Goal: Navigation & Orientation: Find specific page/section

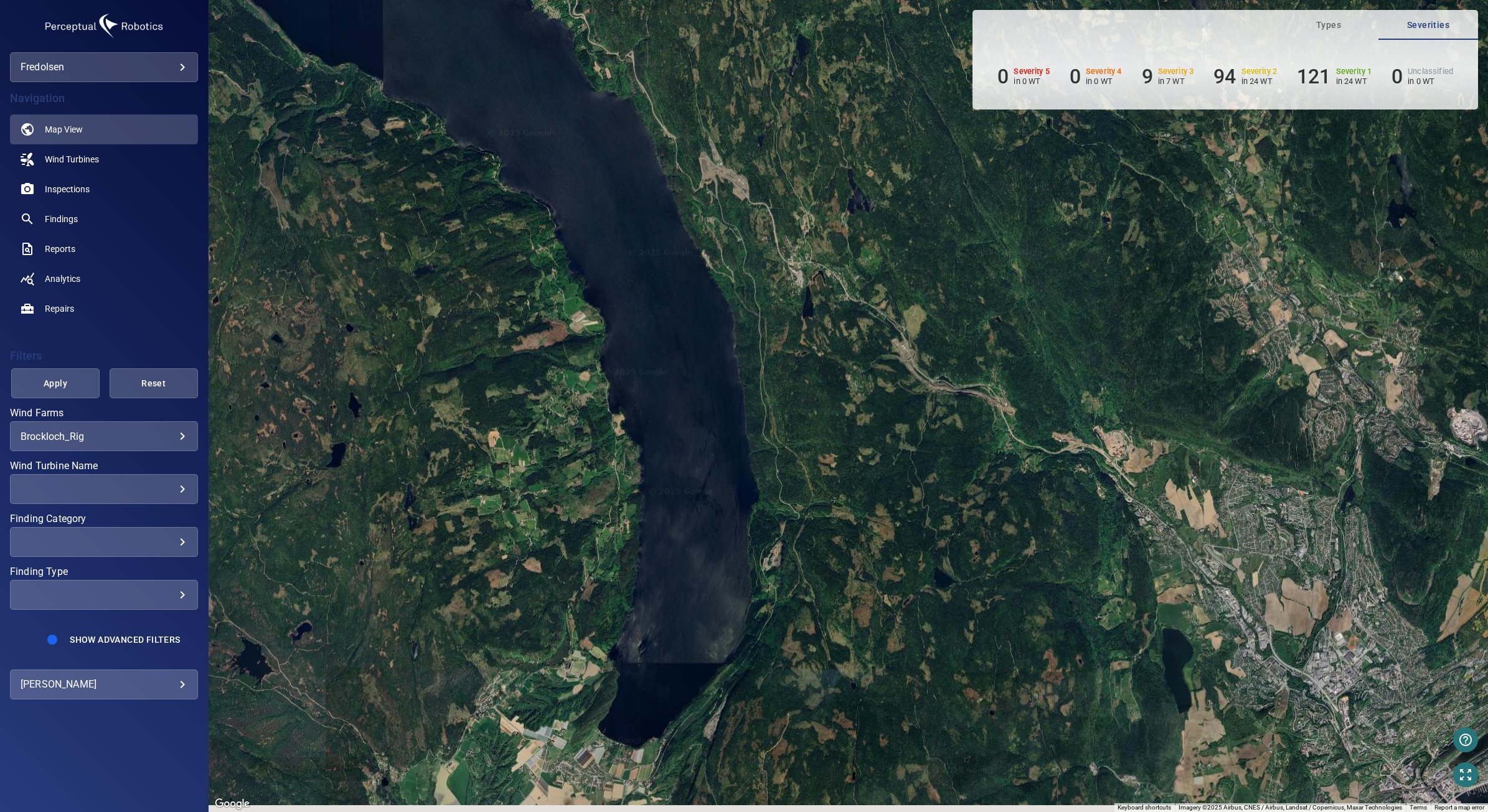
drag, startPoint x: 817, startPoint y: 606, endPoint x: 810, endPoint y: 386, distance: 220.1
click at [810, 386] on div "To activate drag with keyboard, press Alt + Enter. Once in keyboard drag state,…" at bounding box center [848, 406] width 1280 height 812
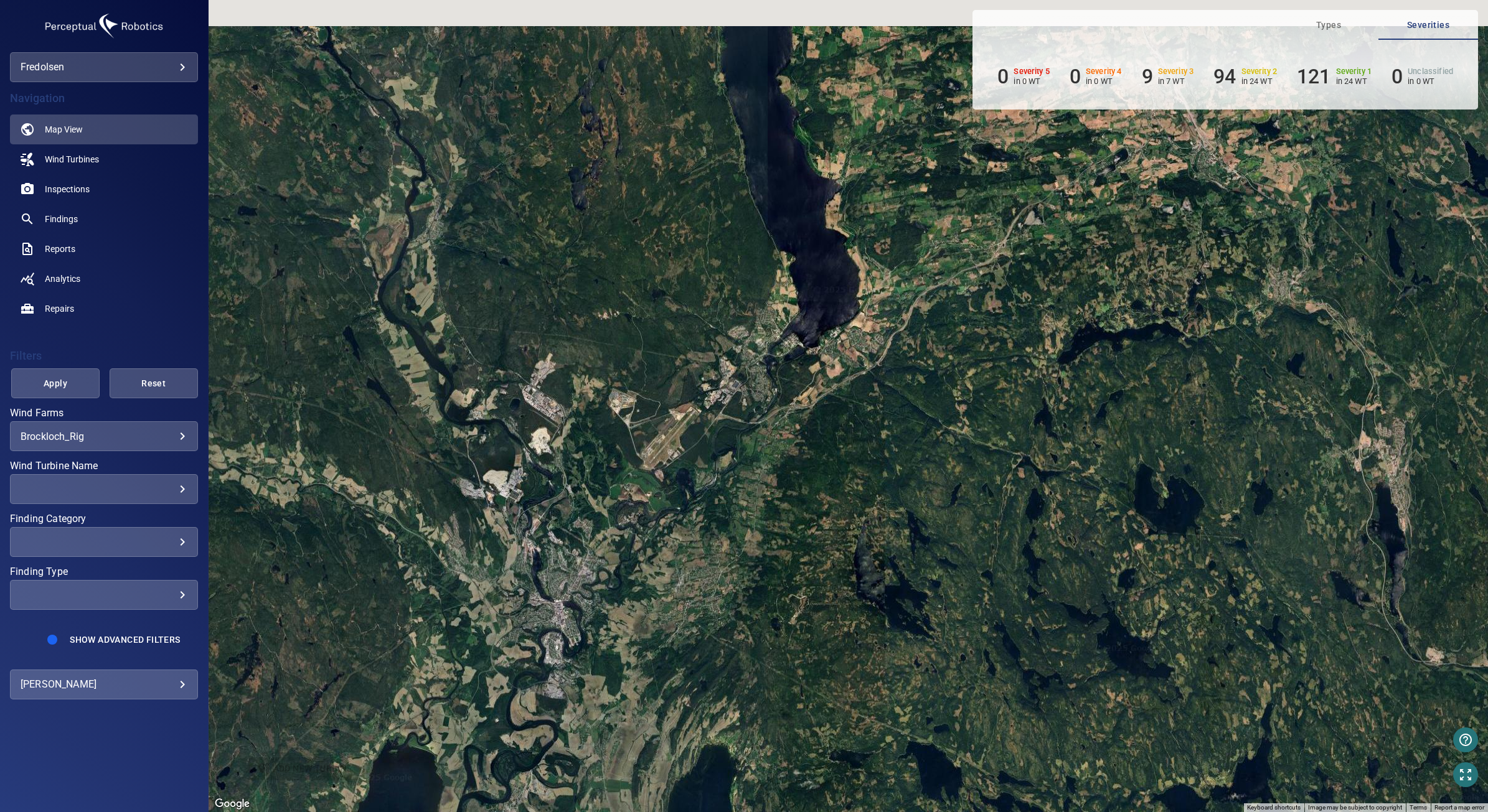
drag, startPoint x: 664, startPoint y: 583, endPoint x: 648, endPoint y: 642, distance: 61.1
click at [648, 642] on div "To activate drag with keyboard, press Alt + Enter. Once in keyboard drag state,…" at bounding box center [848, 406] width 1280 height 812
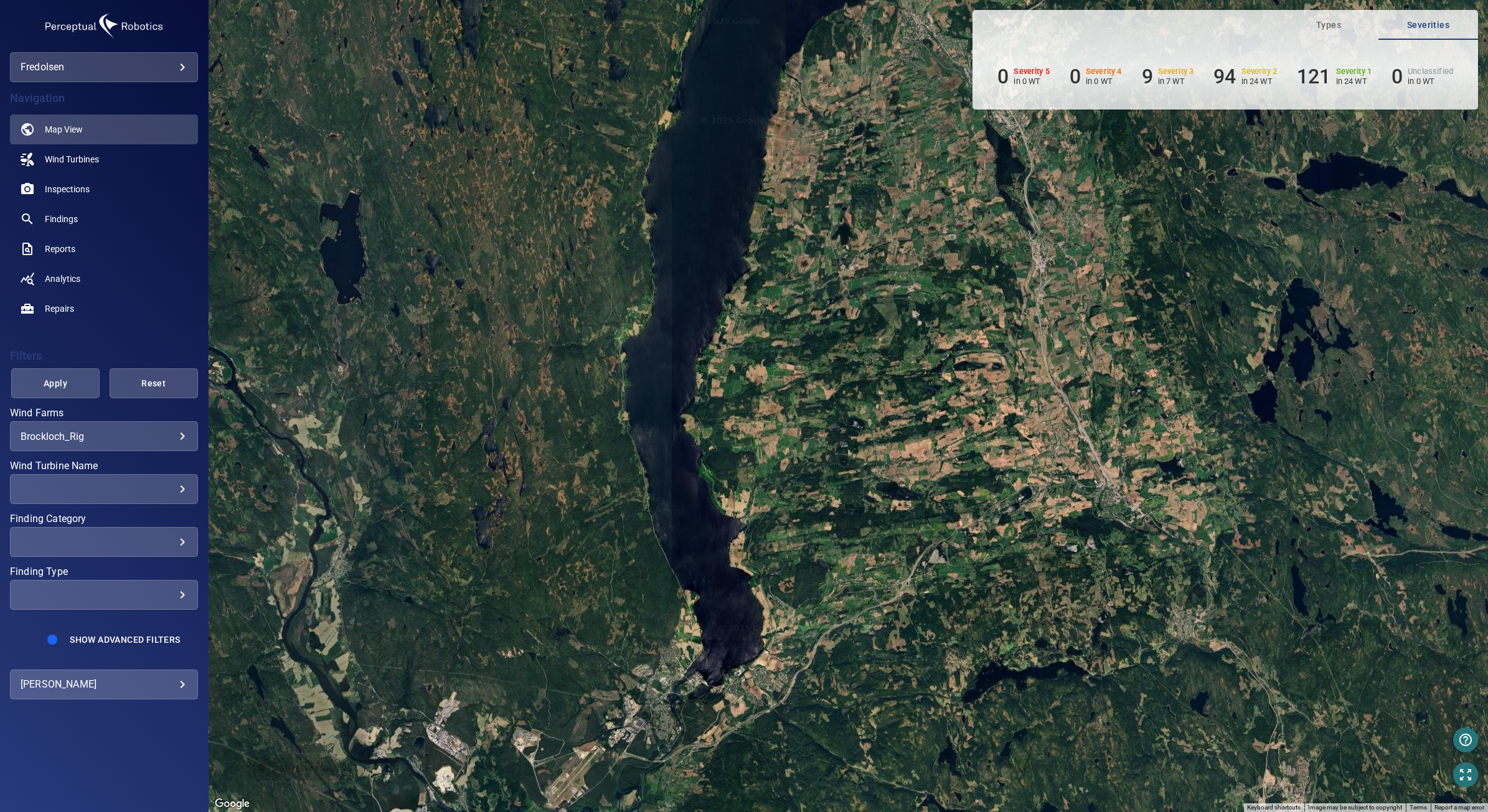
drag, startPoint x: 839, startPoint y: 362, endPoint x: 743, endPoint y: 705, distance: 356.2
click at [743, 705] on div "To activate drag with keyboard, press Alt + Enter. Once in keyboard drag state,…" at bounding box center [848, 406] width 1280 height 812
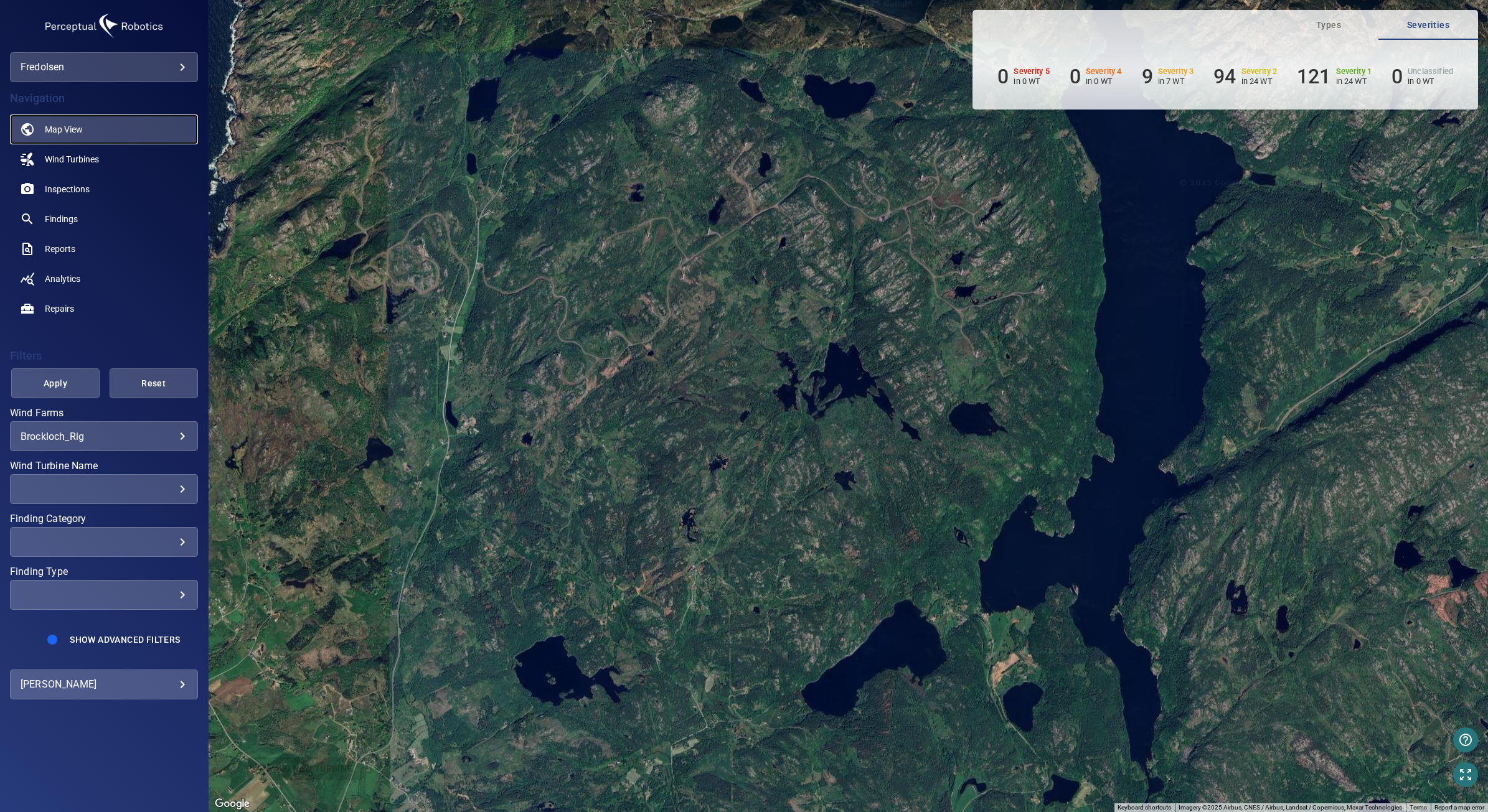
click at [154, 129] on link "Map View" at bounding box center [103, 129] width 188 height 30
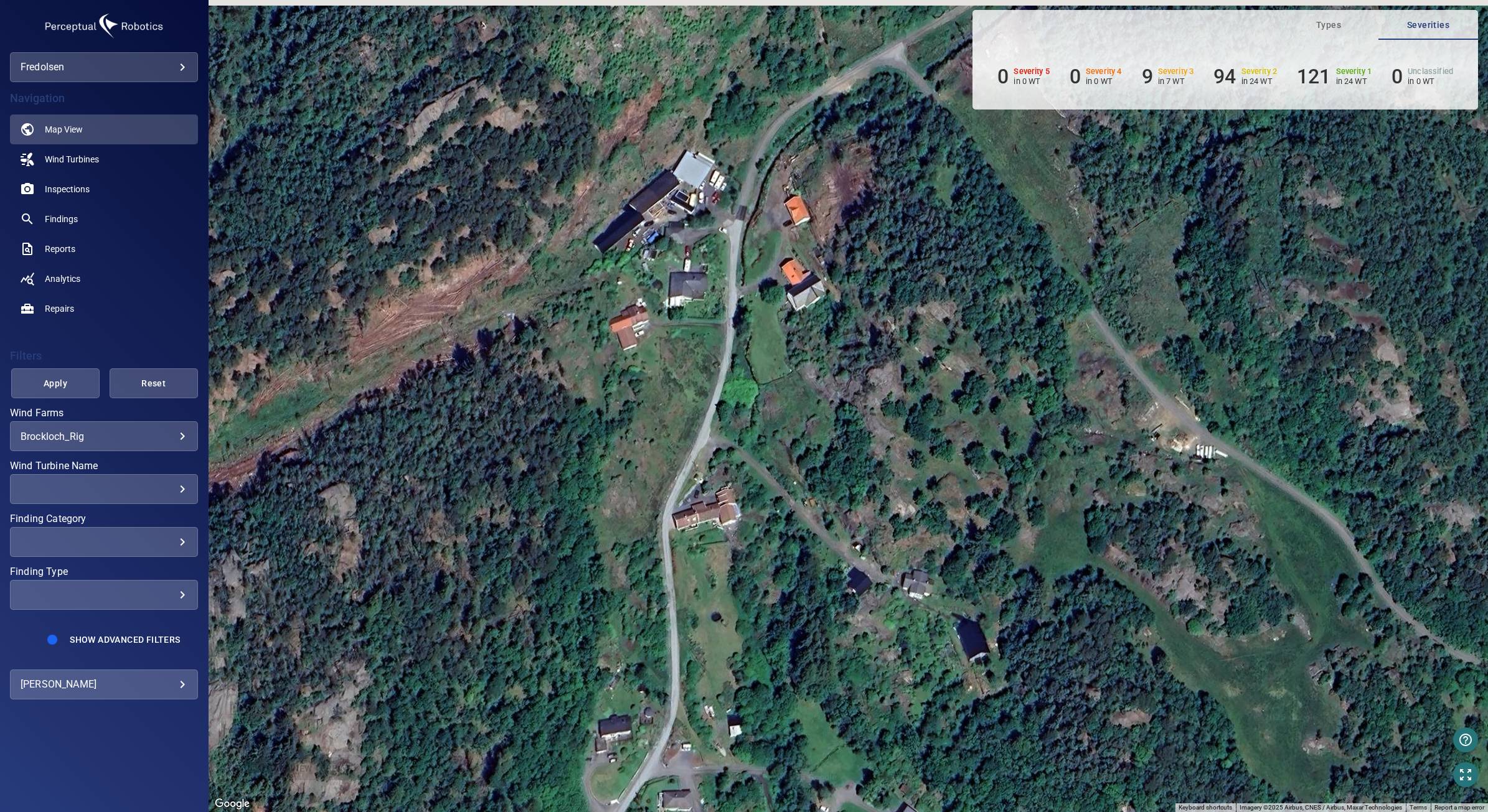
drag, startPoint x: 743, startPoint y: 310, endPoint x: 732, endPoint y: 564, distance: 254.2
click at [732, 564] on div "To activate drag with keyboard, press Alt + Enter. Once in keyboard drag state,…" at bounding box center [848, 406] width 1280 height 812
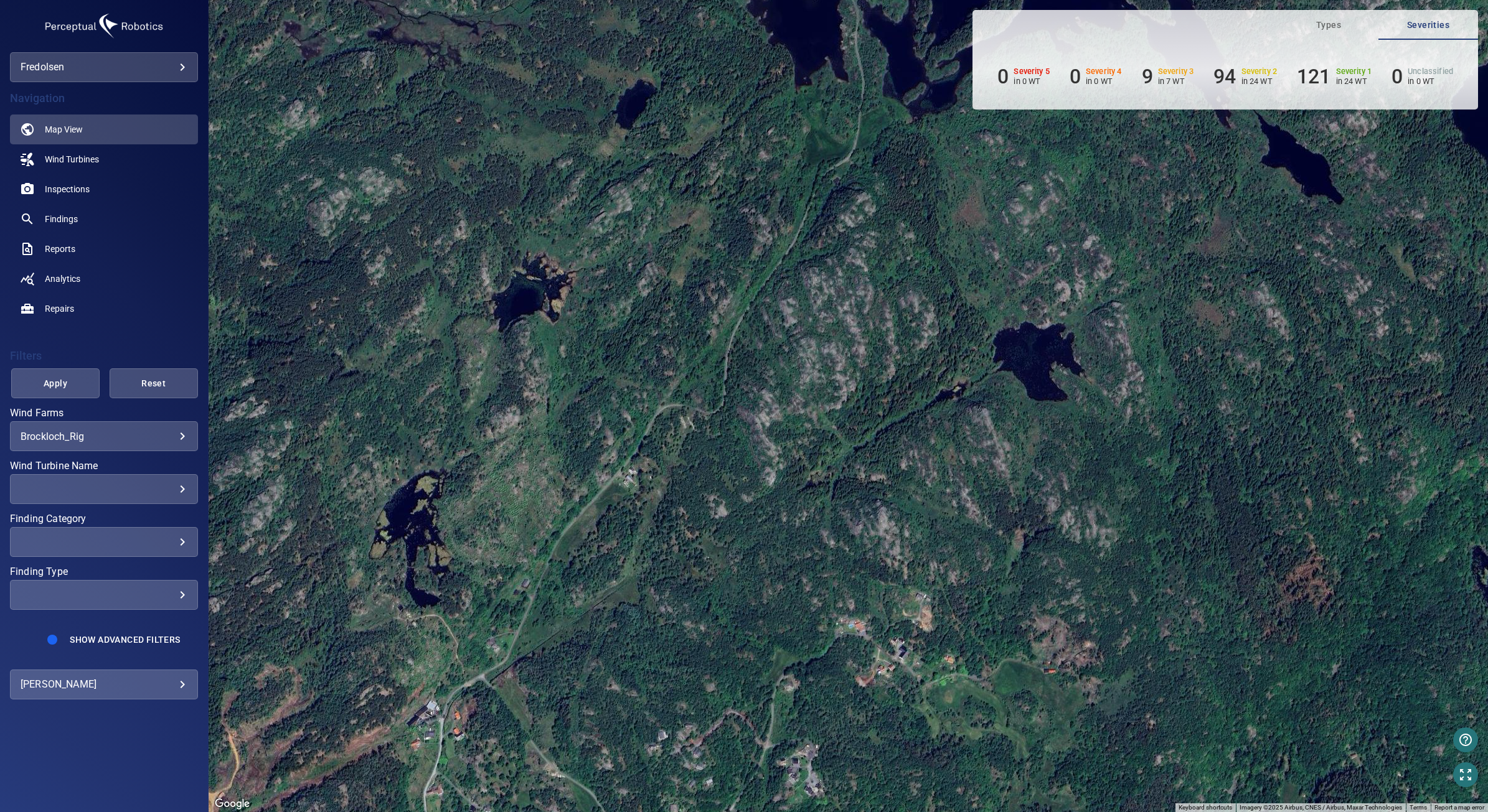
drag, startPoint x: 841, startPoint y: 276, endPoint x: 671, endPoint y: 492, distance: 274.9
click at [671, 492] on div "To activate drag with keyboard, press Alt + Enter. Once in keyboard drag state,…" at bounding box center [848, 406] width 1280 height 812
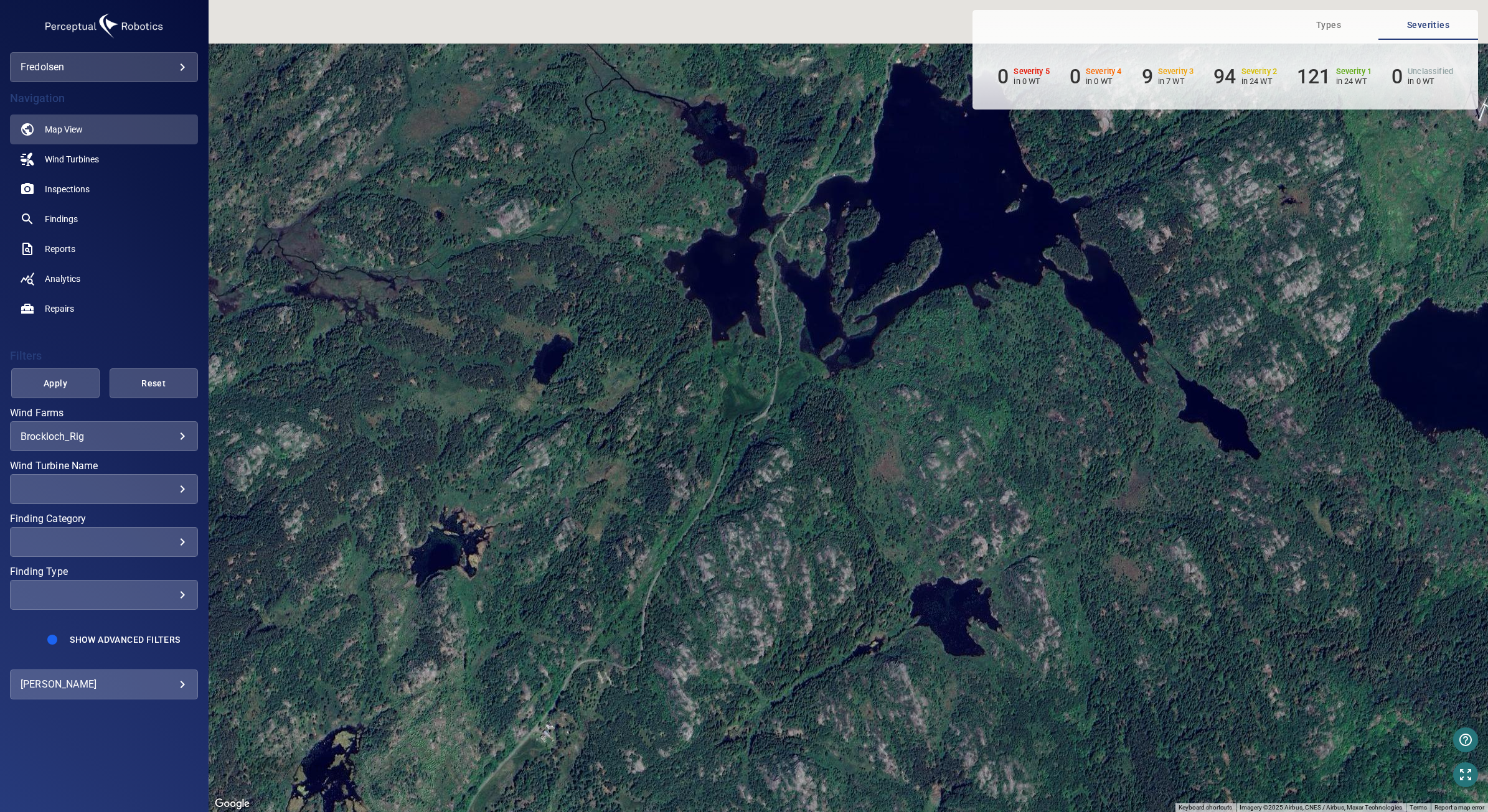
drag, startPoint x: 894, startPoint y: 216, endPoint x: 811, endPoint y: 477, distance: 273.9
click at [811, 477] on div "To activate drag with keyboard, press Alt + Enter. Once in keyboard drag state,…" at bounding box center [848, 406] width 1280 height 812
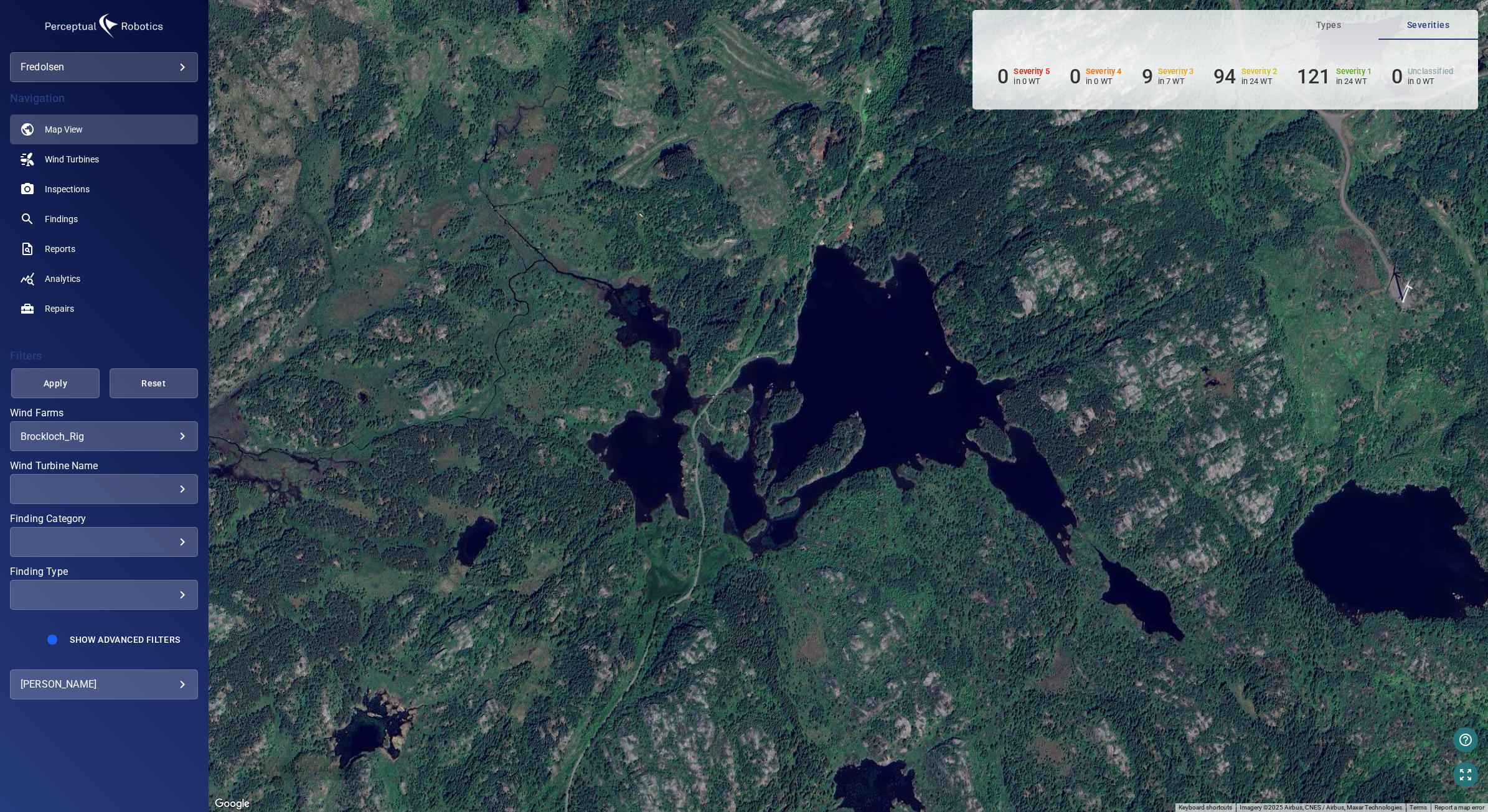
drag, startPoint x: 935, startPoint y: 284, endPoint x: 859, endPoint y: 461, distance: 192.6
click at [859, 461] on div "To activate drag with keyboard, press Alt + Enter. Once in keyboard drag state,…" at bounding box center [848, 406] width 1280 height 812
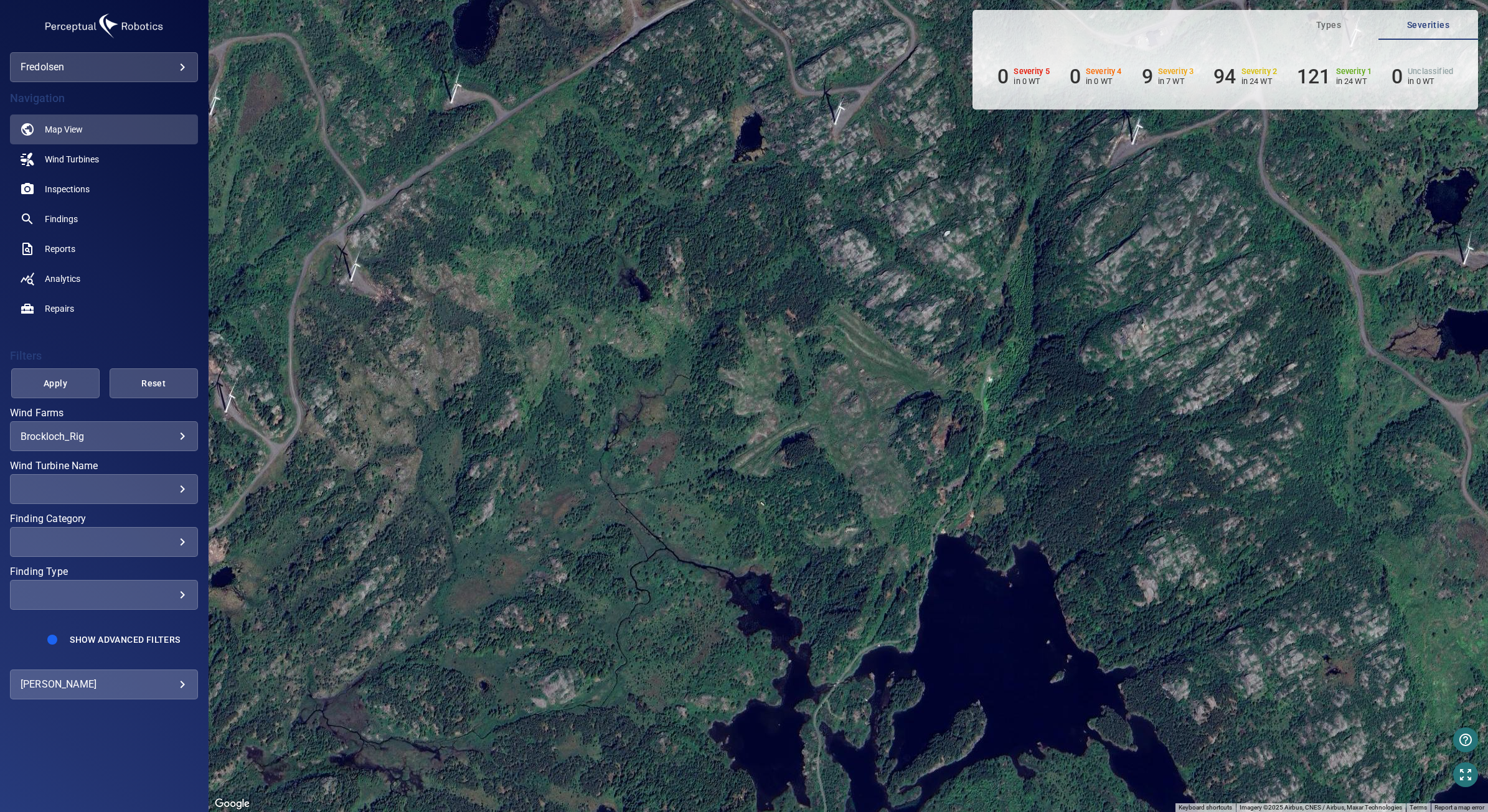
drag, startPoint x: 795, startPoint y: 510, endPoint x: 1022, endPoint y: 604, distance: 245.7
click at [1022, 604] on div "To activate drag with keyboard, press Alt + Enter. Once in keyboard drag state,…" at bounding box center [848, 406] width 1280 height 812
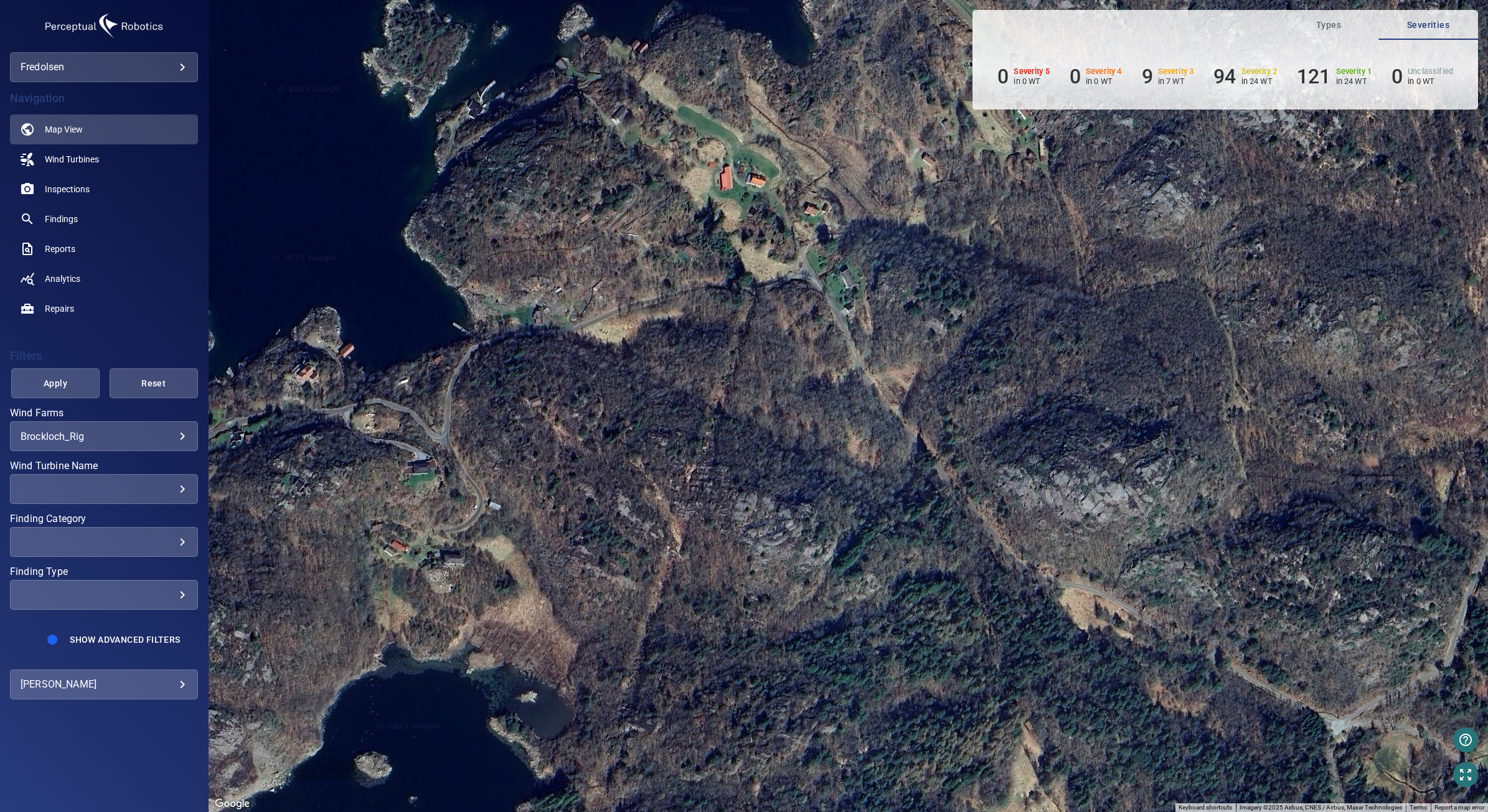
drag, startPoint x: 997, startPoint y: 502, endPoint x: 832, endPoint y: 791, distance: 332.8
click at [847, 811] on div "To activate drag with keyboard, press Alt + Enter. Once in keyboard drag state,…" at bounding box center [848, 406] width 1280 height 812
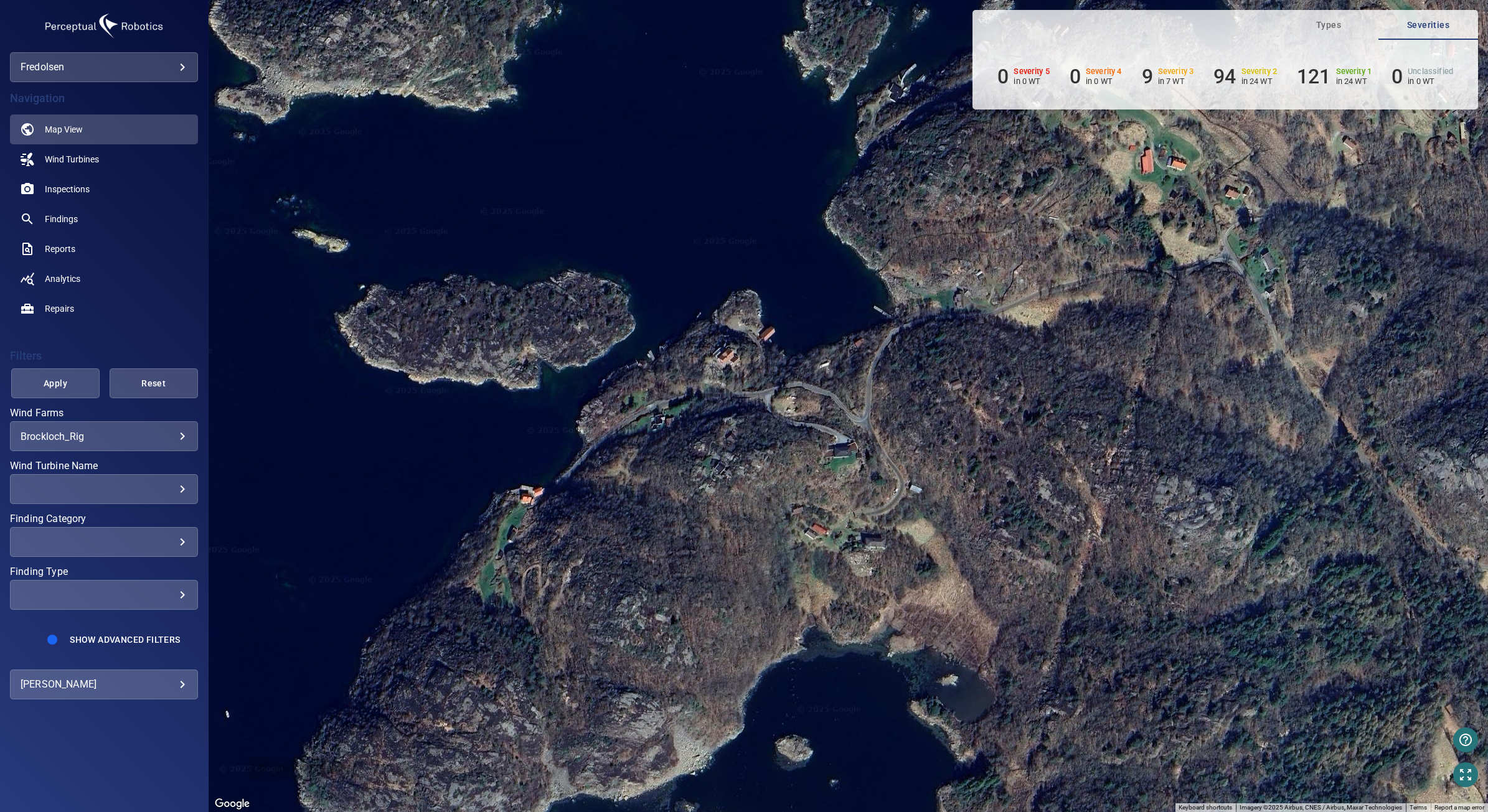
drag, startPoint x: 763, startPoint y: 473, endPoint x: 1197, endPoint y: 461, distance: 434.2
click at [1197, 461] on div "To activate drag with keyboard, press Alt + Enter. Once in keyboard drag state,…" at bounding box center [848, 406] width 1280 height 812
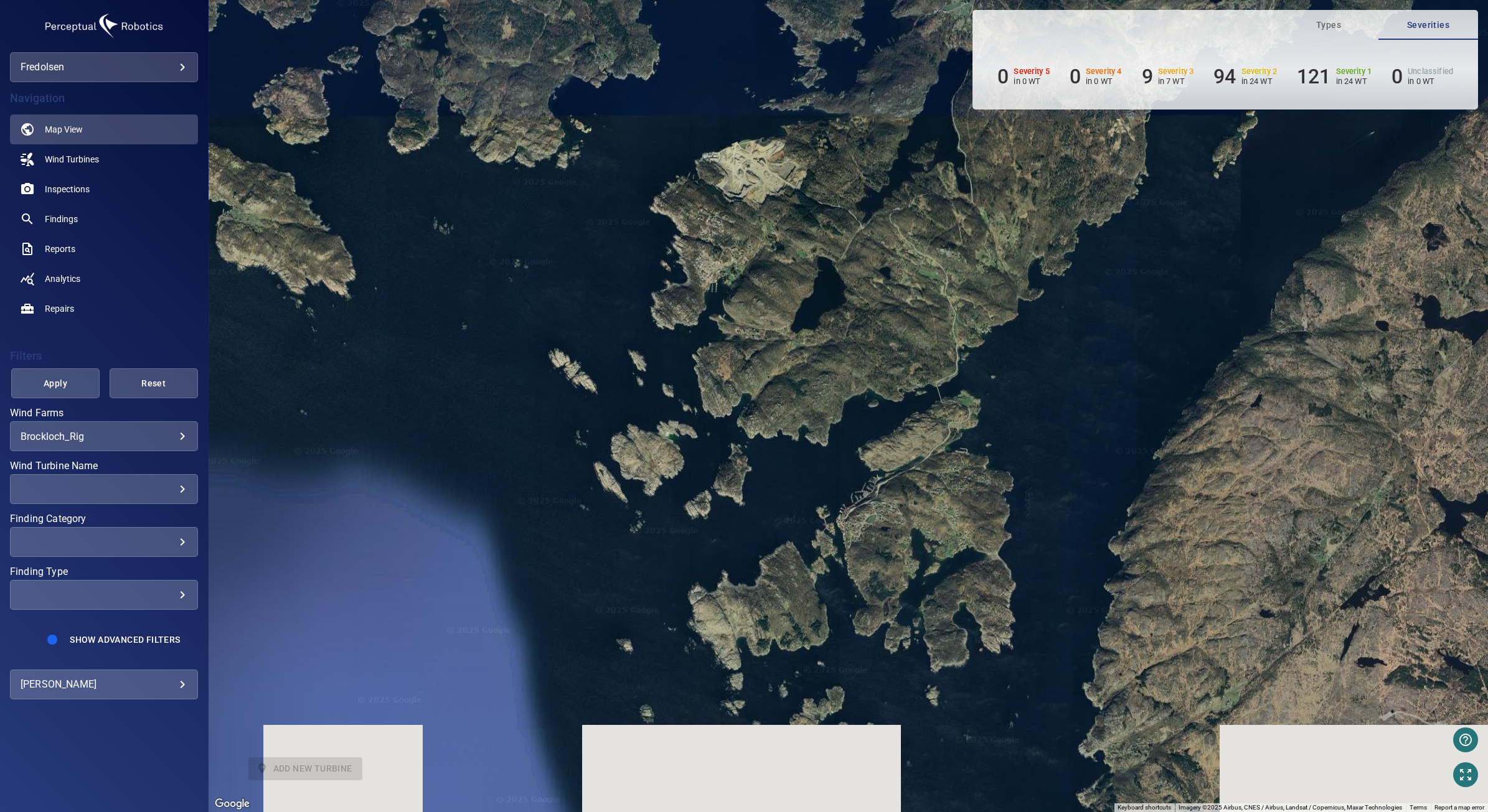
drag, startPoint x: 865, startPoint y: 662, endPoint x: 900, endPoint y: 538, distance: 128.8
click at [900, 538] on div "To activate drag with keyboard, press Alt + Enter. Once in keyboard drag state,…" at bounding box center [848, 406] width 1280 height 812
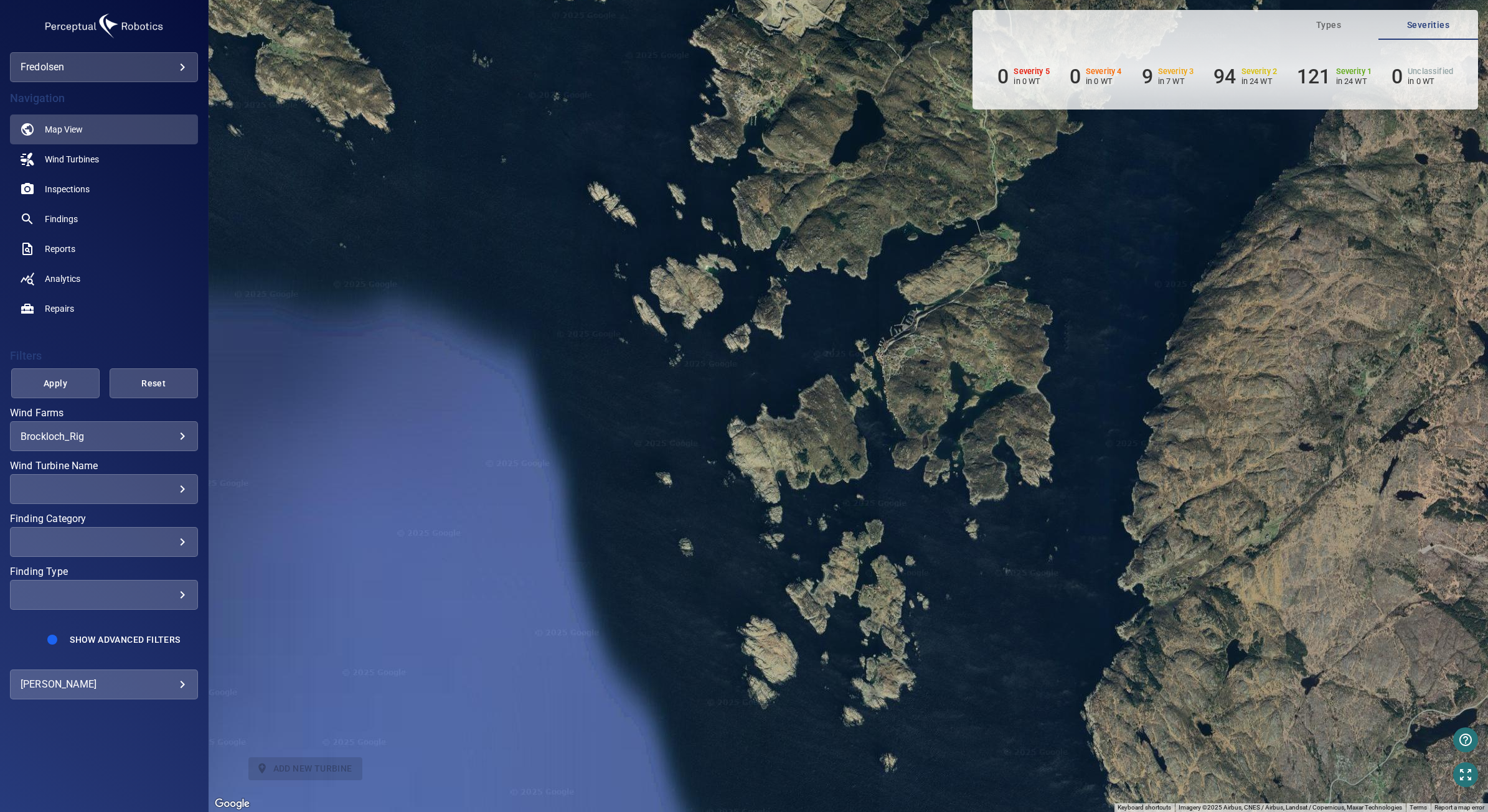
drag, startPoint x: 888, startPoint y: 632, endPoint x: 913, endPoint y: 476, distance: 158.0
click at [913, 476] on div "To activate drag with keyboard, press Alt + Enter. Once in keyboard drag state,…" at bounding box center [848, 406] width 1280 height 812
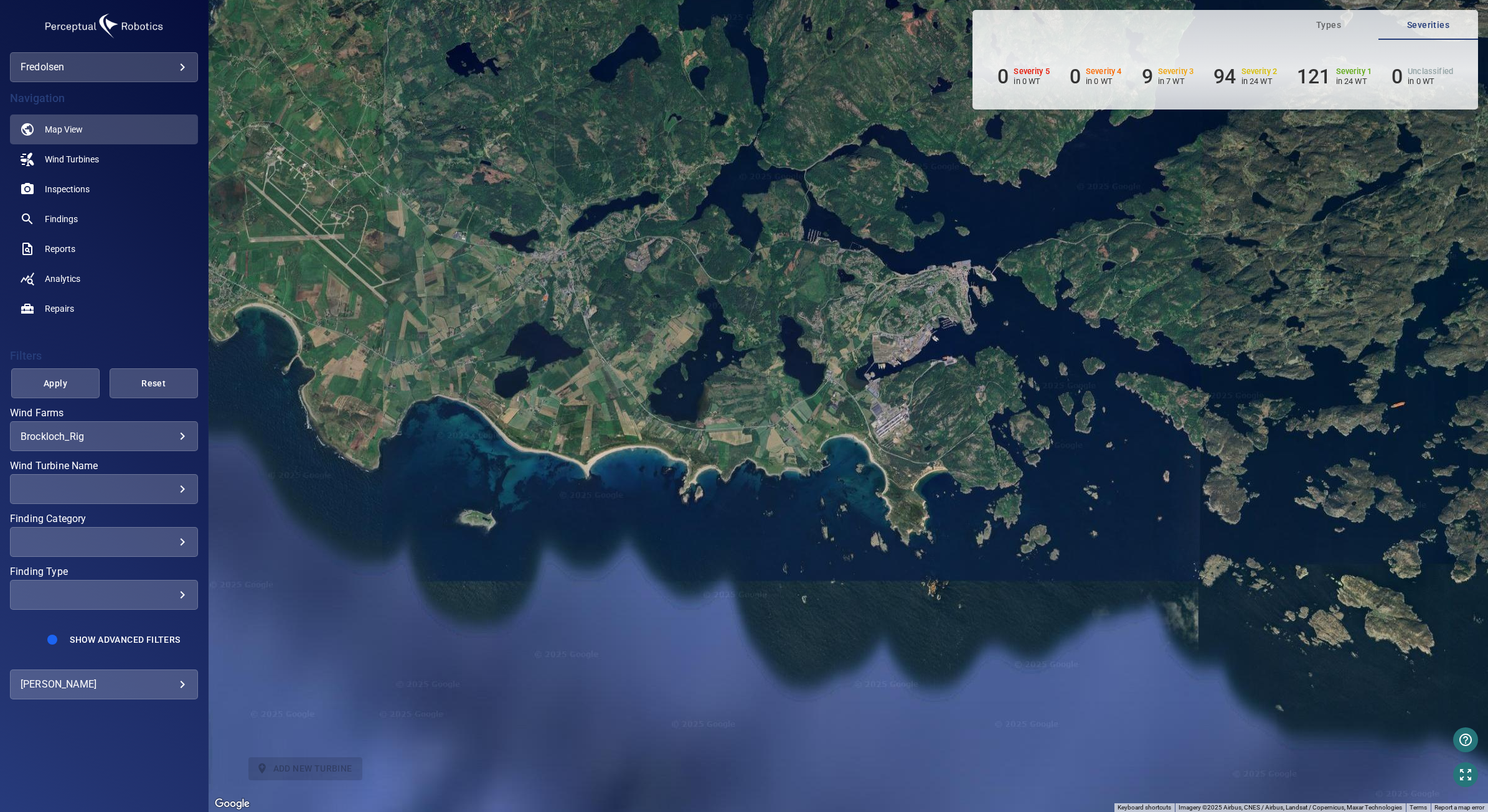
drag, startPoint x: 739, startPoint y: 599, endPoint x: 1325, endPoint y: 705, distance: 595.5
click at [1473, 811] on html "**********" at bounding box center [744, 406] width 1488 height 812
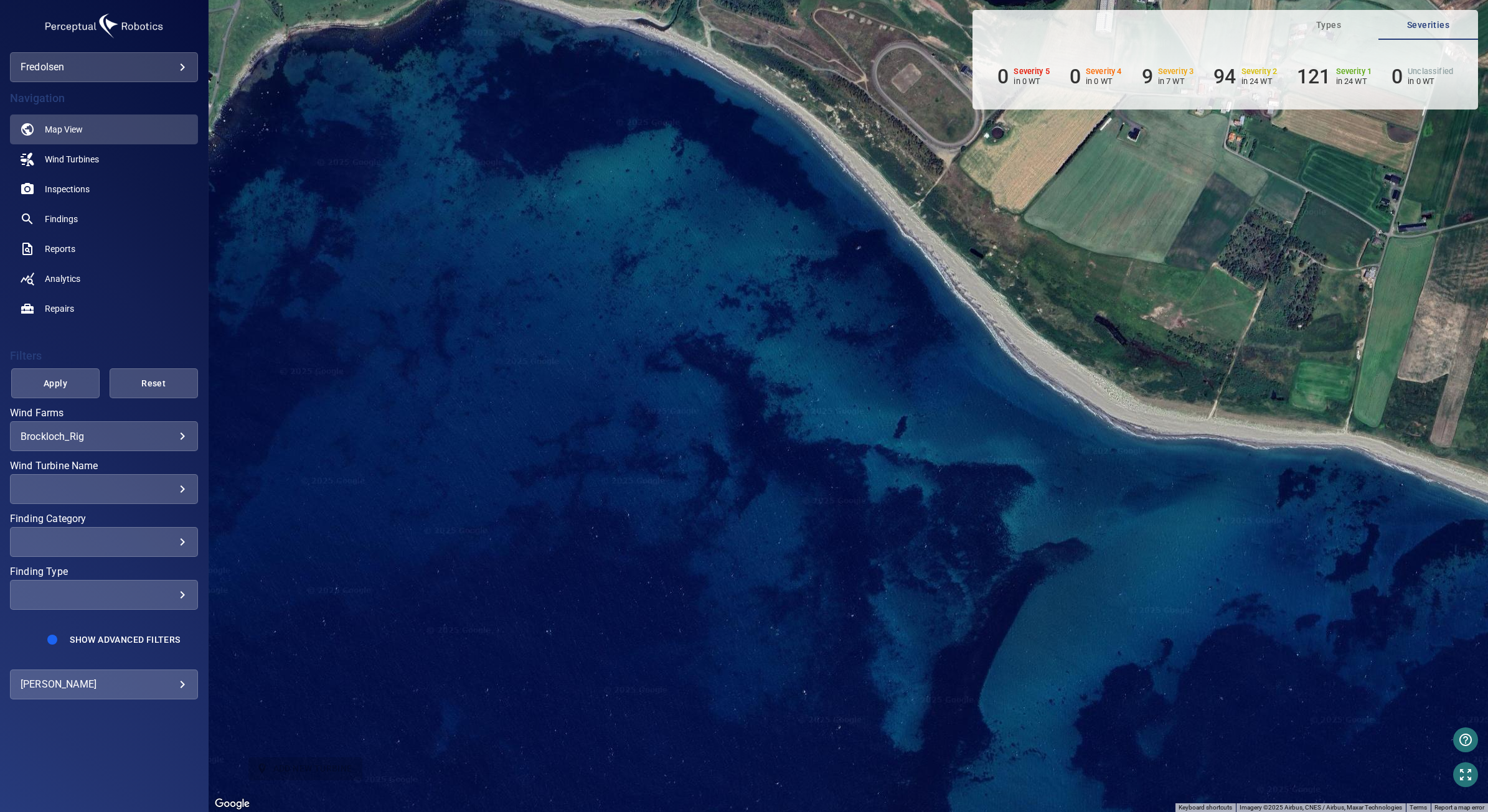
drag, startPoint x: 991, startPoint y: 451, endPoint x: 941, endPoint y: 851, distance: 403.1
click at [941, 811] on html "**********" at bounding box center [744, 406] width 1488 height 812
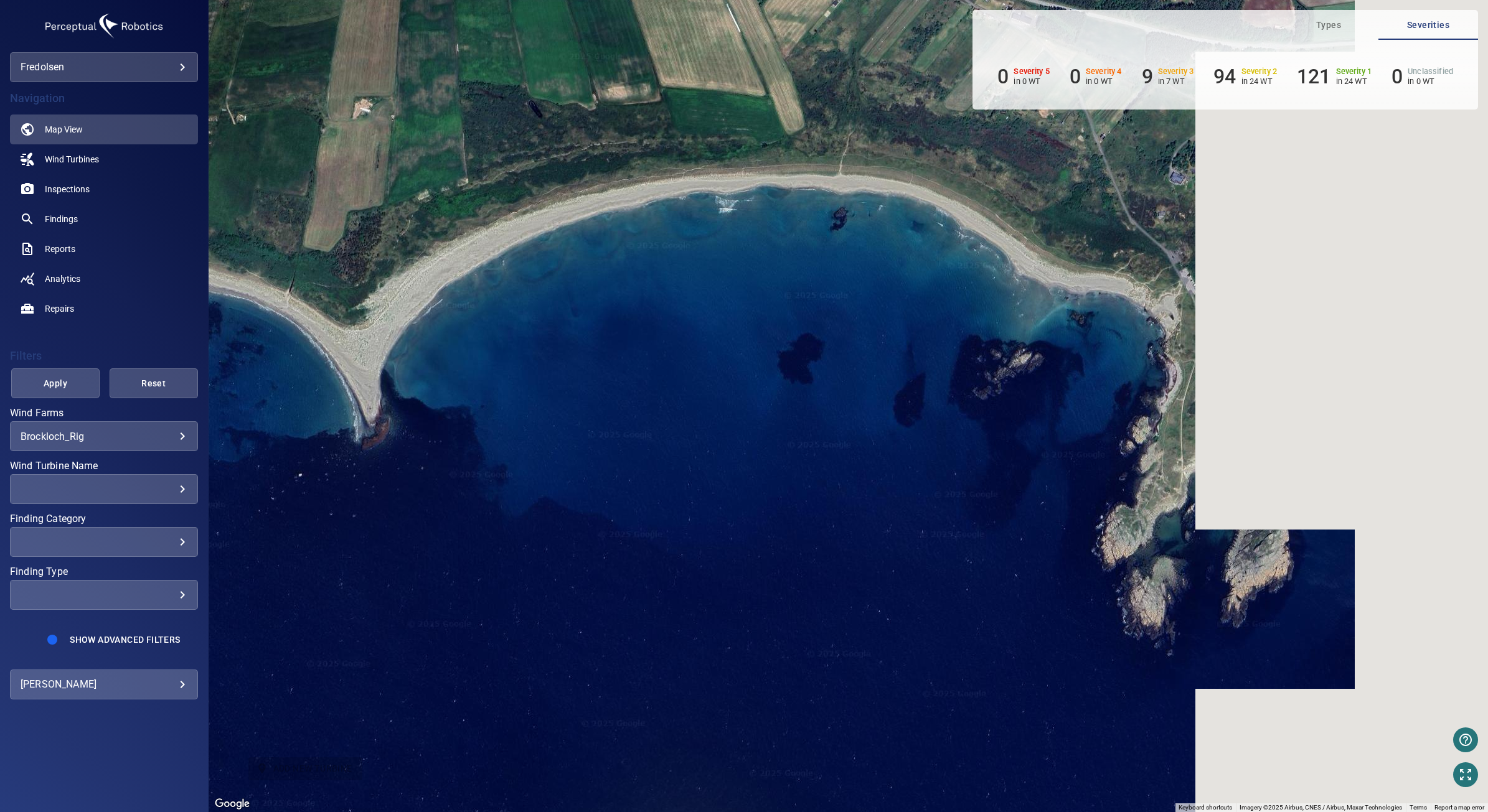
drag, startPoint x: 435, startPoint y: 414, endPoint x: 1, endPoint y: 312, distance: 445.8
click at [1, 313] on main "**********" at bounding box center [744, 406] width 1488 height 812
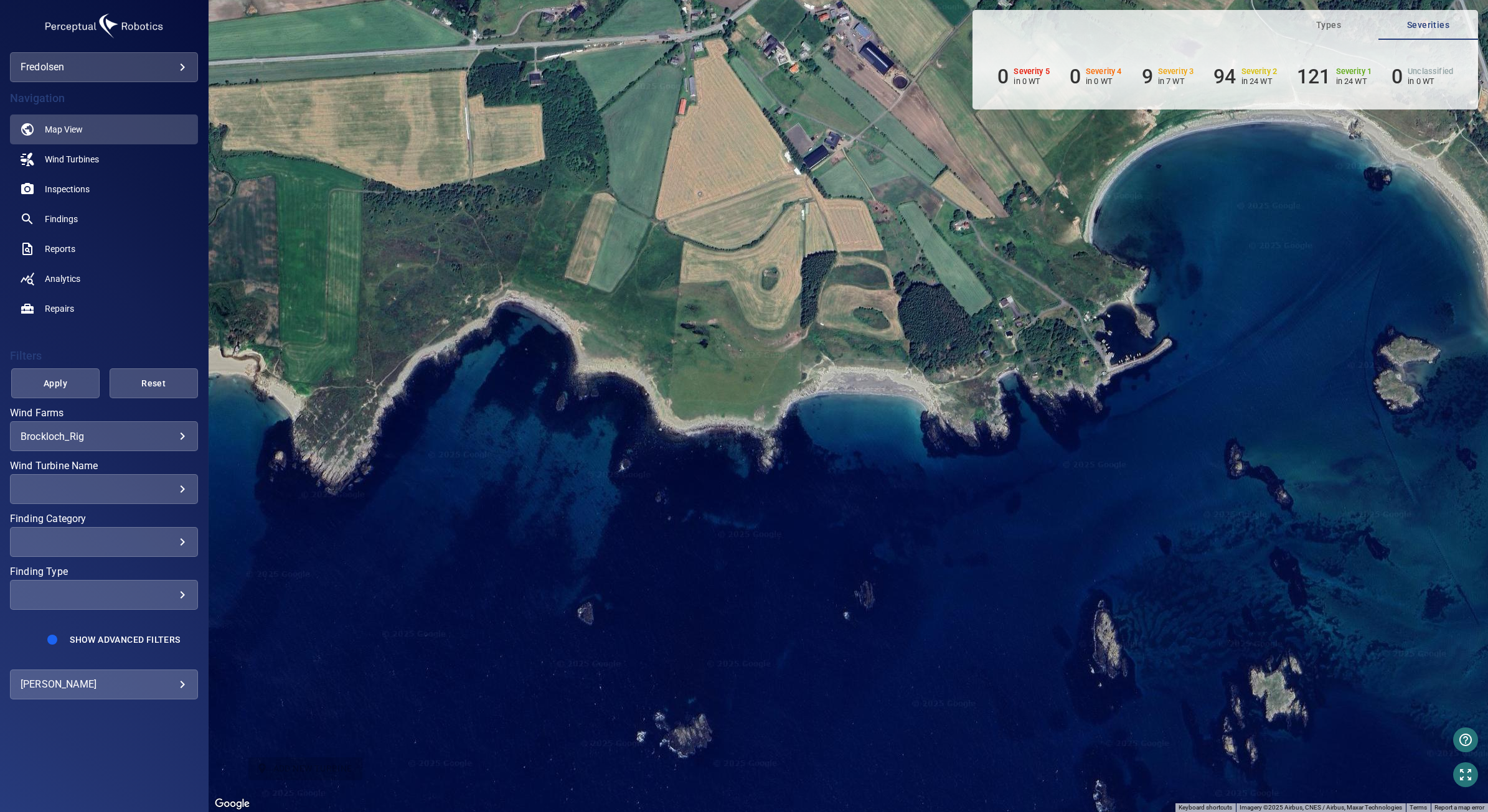
drag, startPoint x: 492, startPoint y: 312, endPoint x: 644, endPoint y: 450, distance: 205.3
click at [196, 520] on main "**********" at bounding box center [744, 406] width 1488 height 812
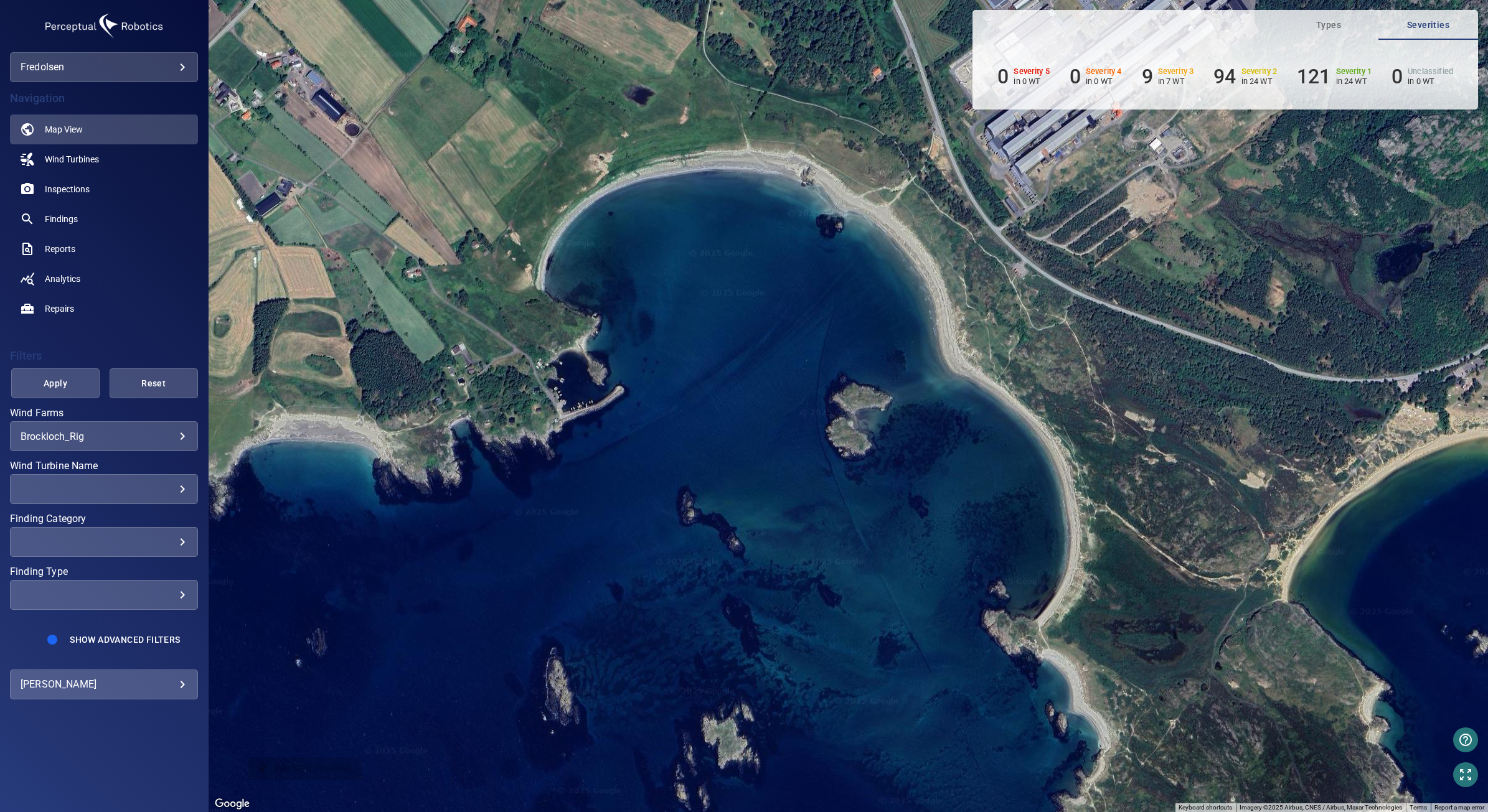
drag, startPoint x: 659, startPoint y: 447, endPoint x: 143, endPoint y: 230, distance: 559.8
click at [143, 230] on main "**********" at bounding box center [744, 406] width 1488 height 812
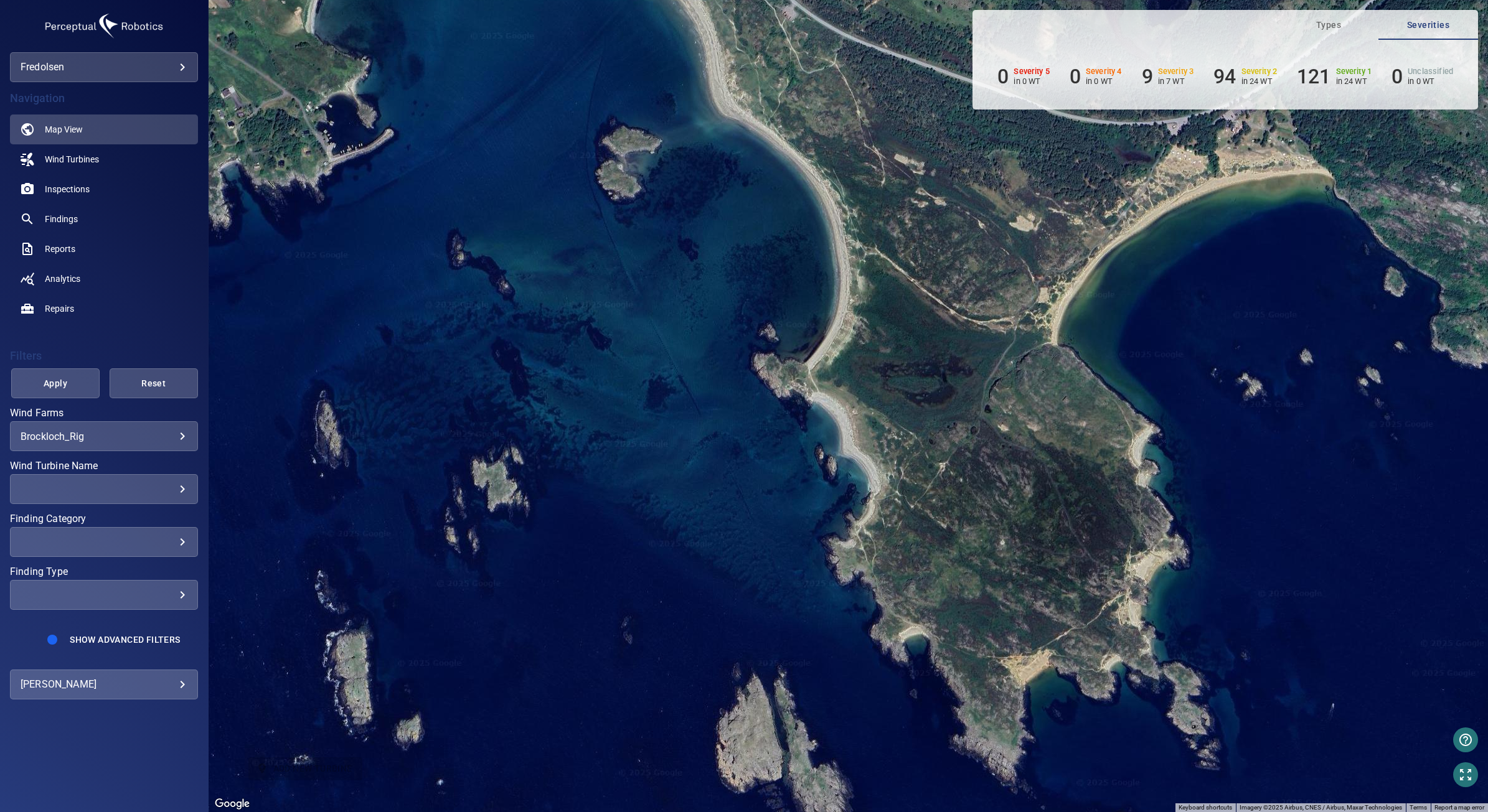
drag, startPoint x: 769, startPoint y: 304, endPoint x: 1383, endPoint y: 215, distance: 620.4
click at [1383, 215] on div "To activate drag with keyboard, press Alt + Enter. Once in keyboard drag state,…" at bounding box center [848, 406] width 1280 height 812
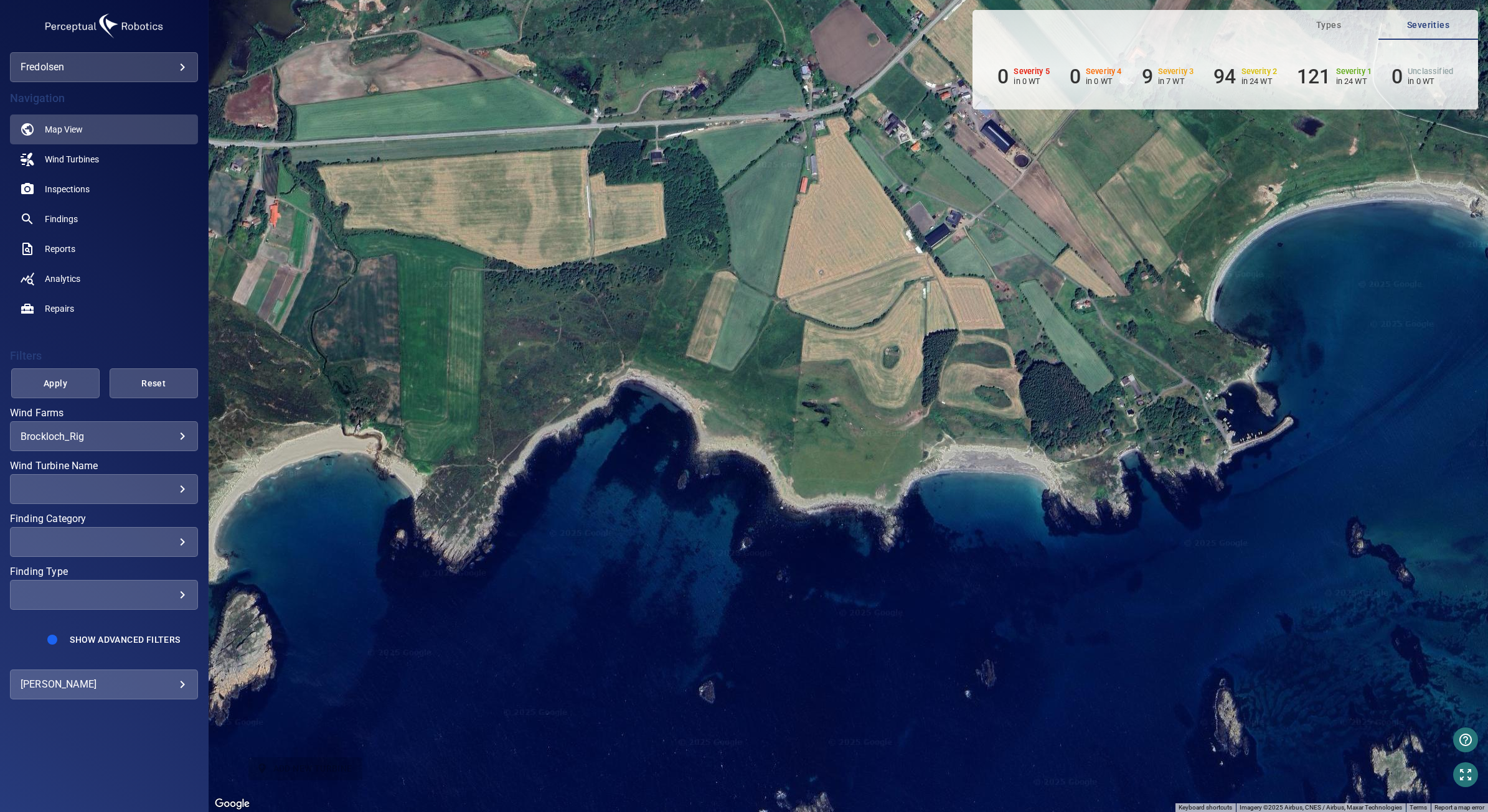
drag, startPoint x: 1143, startPoint y: 443, endPoint x: 1467, endPoint y: 522, distance: 333.5
click at [1467, 522] on div "To activate drag with keyboard, press Alt + Enter. Once in keyboard drag state,…" at bounding box center [848, 406] width 1280 height 812
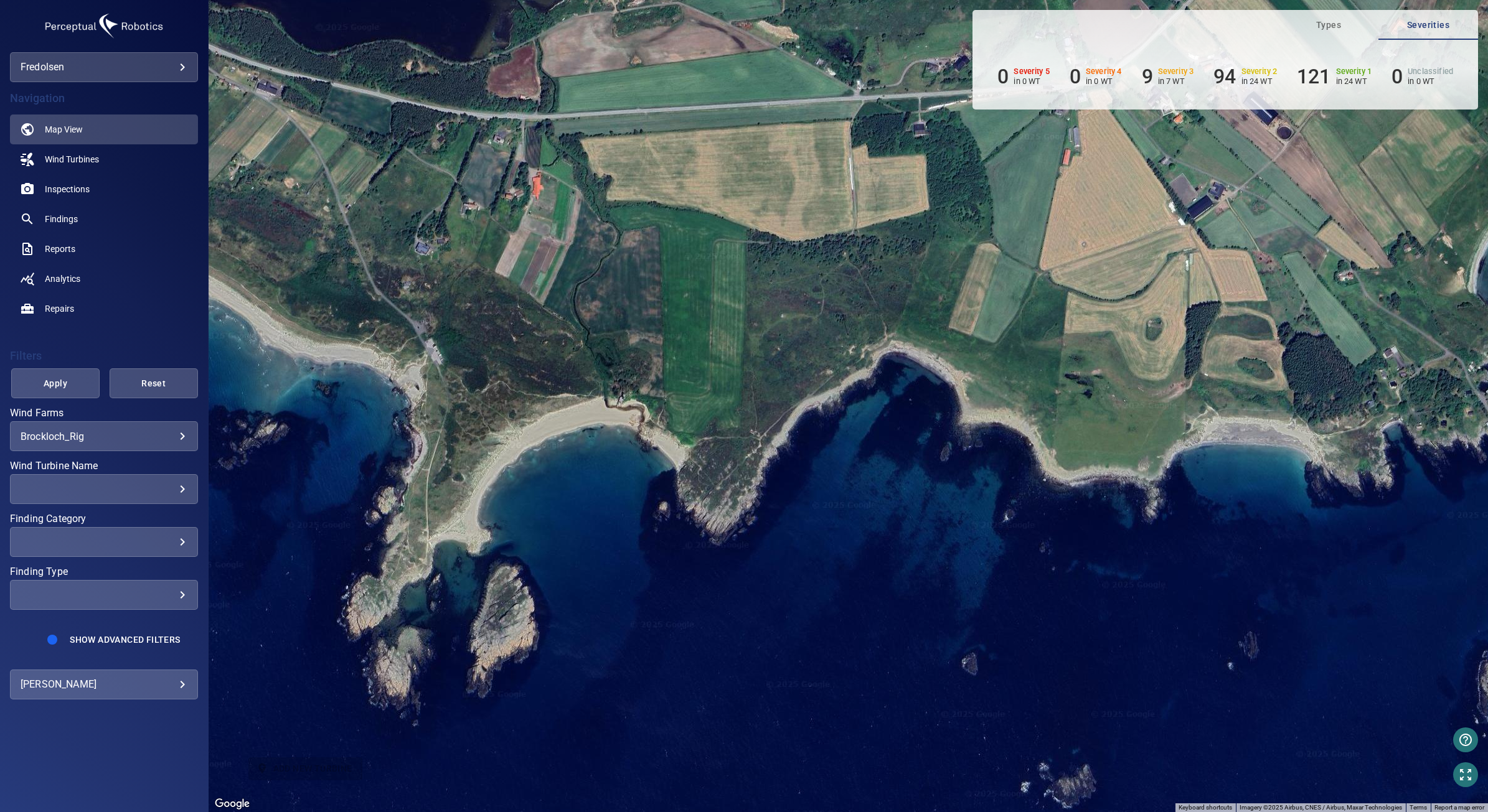
drag, startPoint x: 610, startPoint y: 494, endPoint x: 778, endPoint y: 486, distance: 168.2
click at [778, 486] on div "To activate drag with keyboard, press Alt + Enter. Once in keyboard drag state,…" at bounding box center [848, 406] width 1280 height 812
